Goal: Browse casually

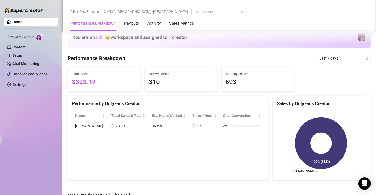
scroll to position [364, 0]
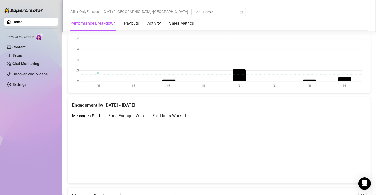
scroll to position [312, 0]
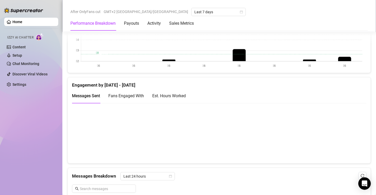
click at [351, 53] on canvas at bounding box center [217, 43] width 290 height 52
click at [347, 53] on canvas at bounding box center [217, 43] width 290 height 52
click at [341, 142] on canvas at bounding box center [217, 133] width 290 height 52
click at [341, 135] on canvas at bounding box center [217, 133] width 290 height 52
